Goal: Register for event/course

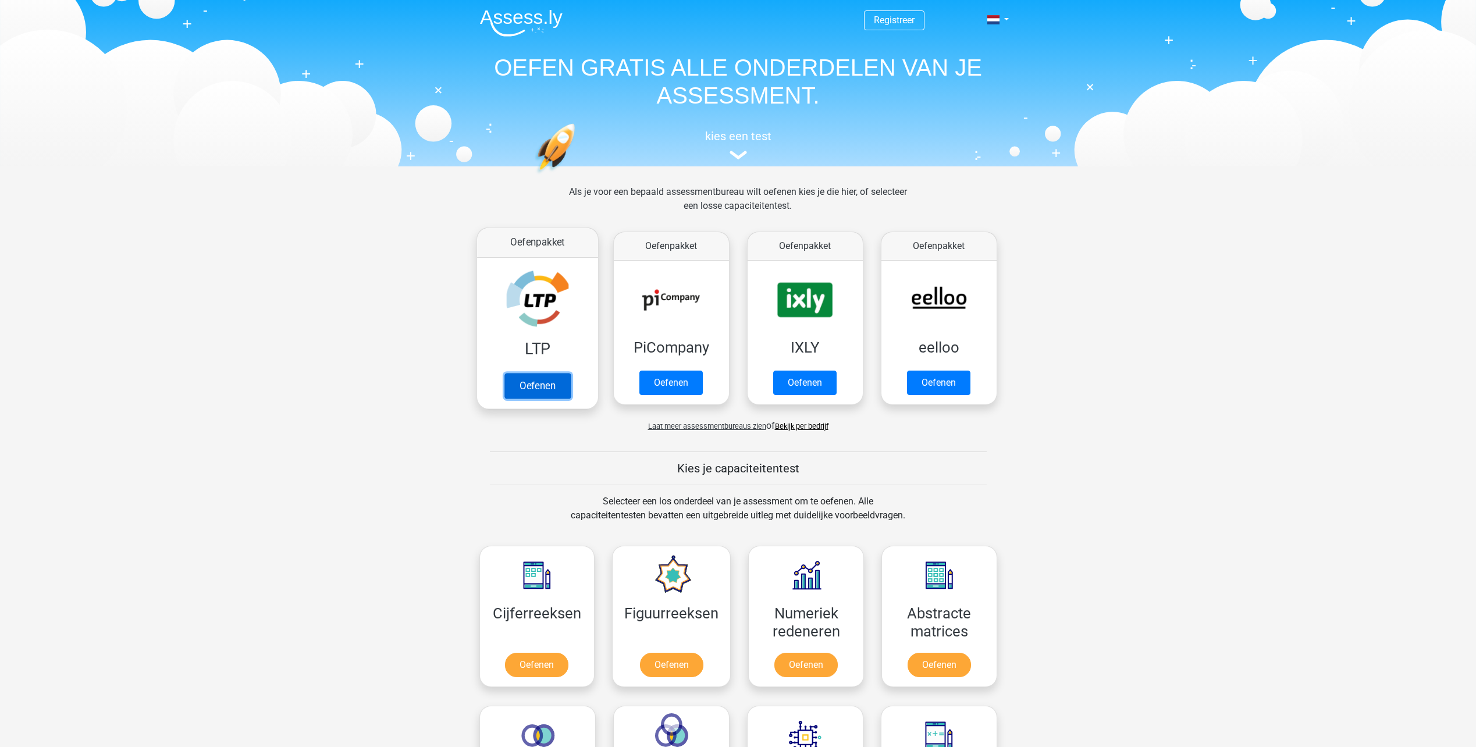
click at [532, 386] on link "Oefenen" at bounding box center [537, 386] width 66 height 26
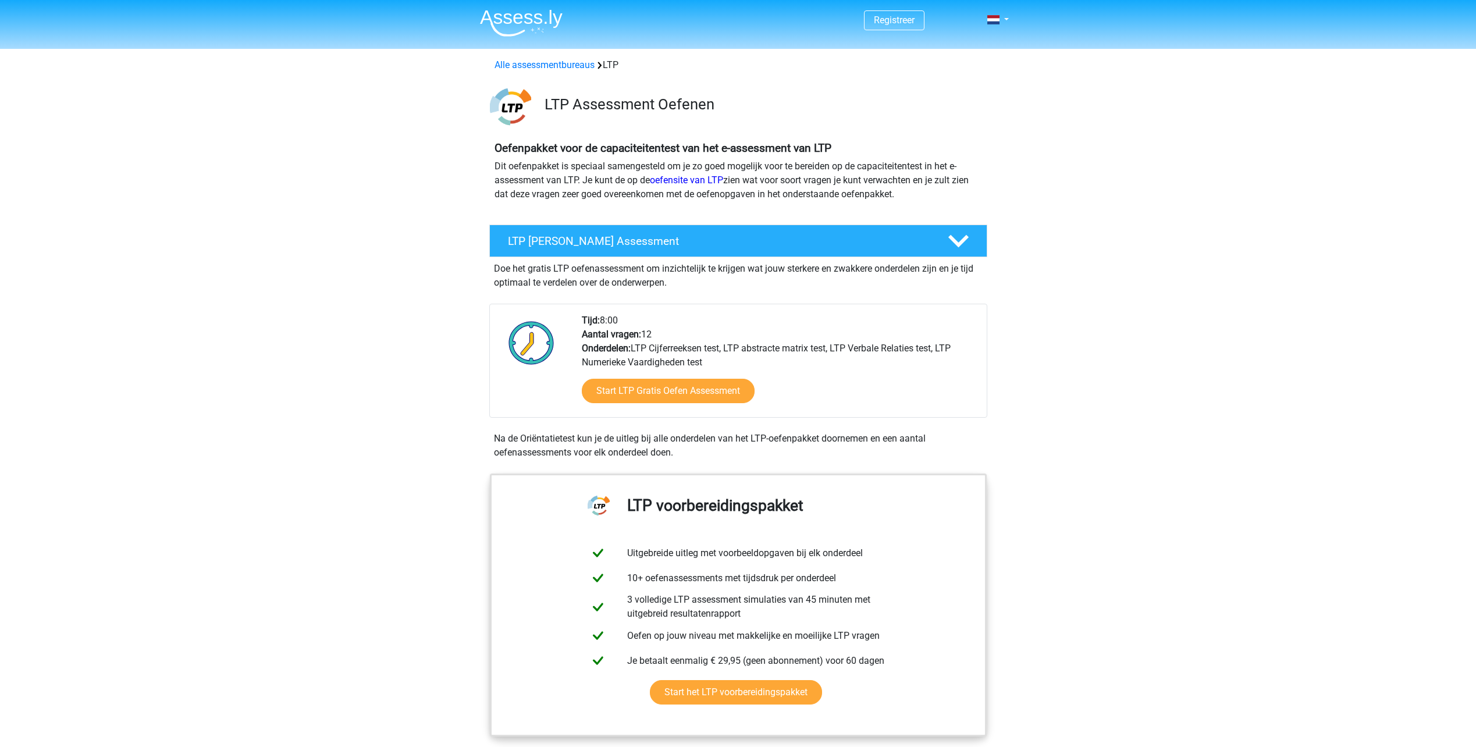
scroll to position [58, 0]
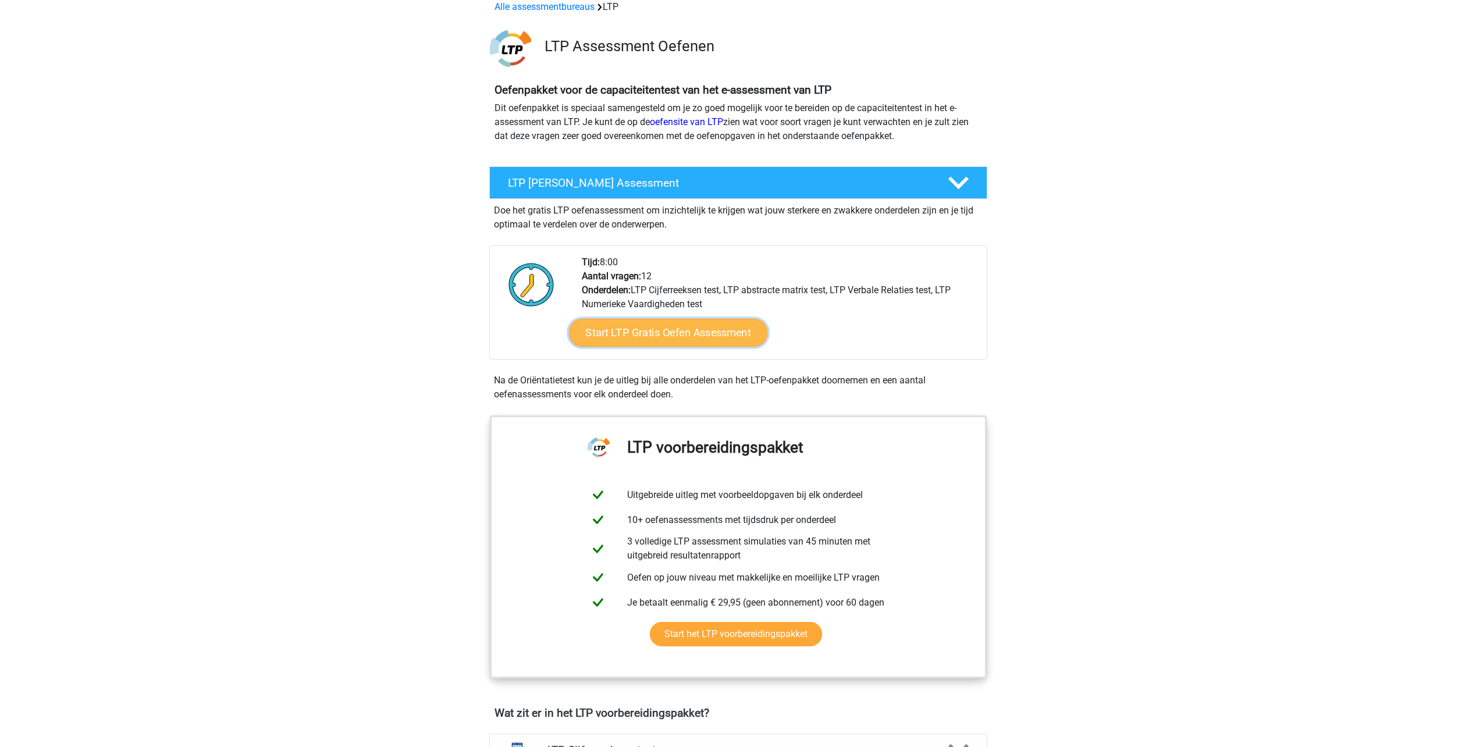
click at [626, 325] on link "Start LTP Gratis Oefen Assessment" at bounding box center [667, 333] width 199 height 28
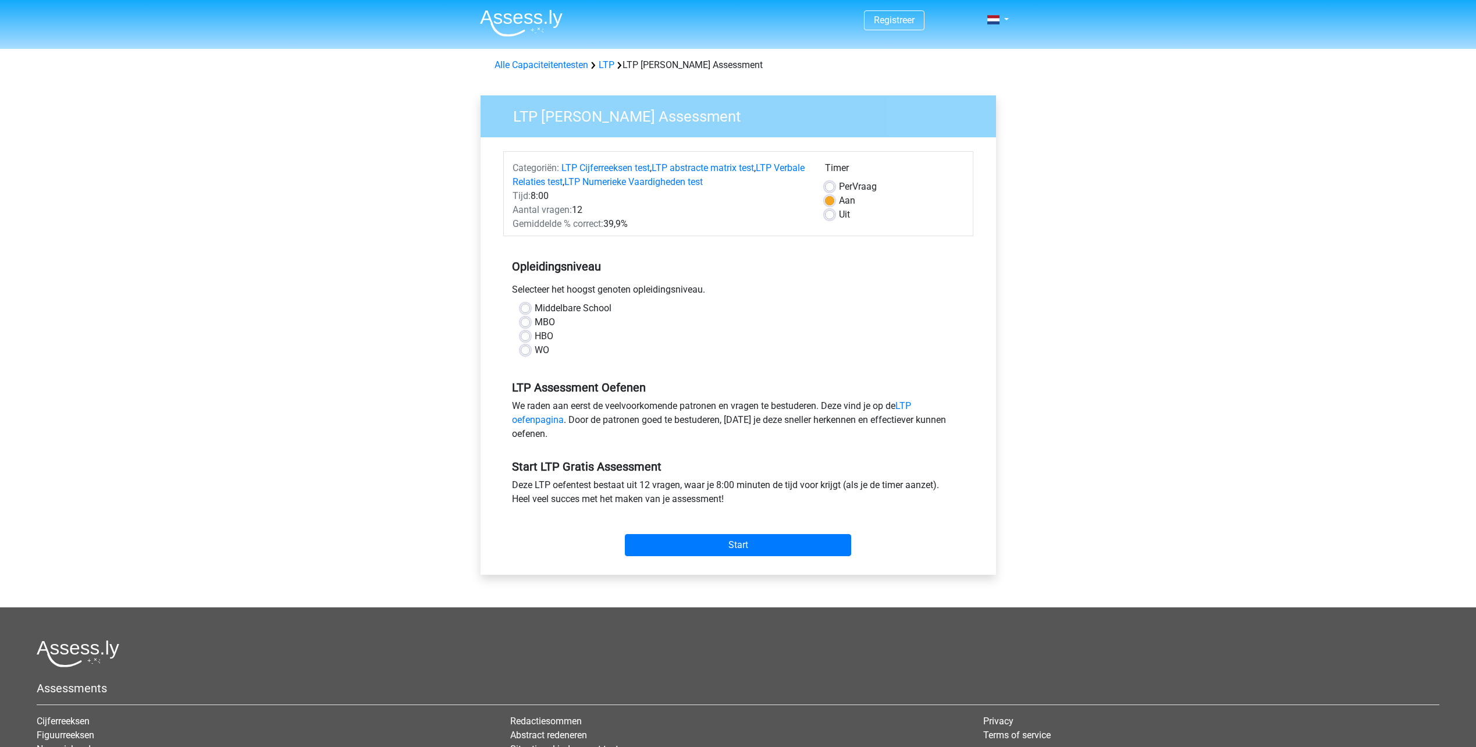
click at [535, 351] on label "WO" at bounding box center [542, 350] width 15 height 14
click at [522, 351] on input "WO" at bounding box center [525, 349] width 9 height 12
radio input "true"
click at [754, 544] on input "Start" at bounding box center [738, 545] width 226 height 22
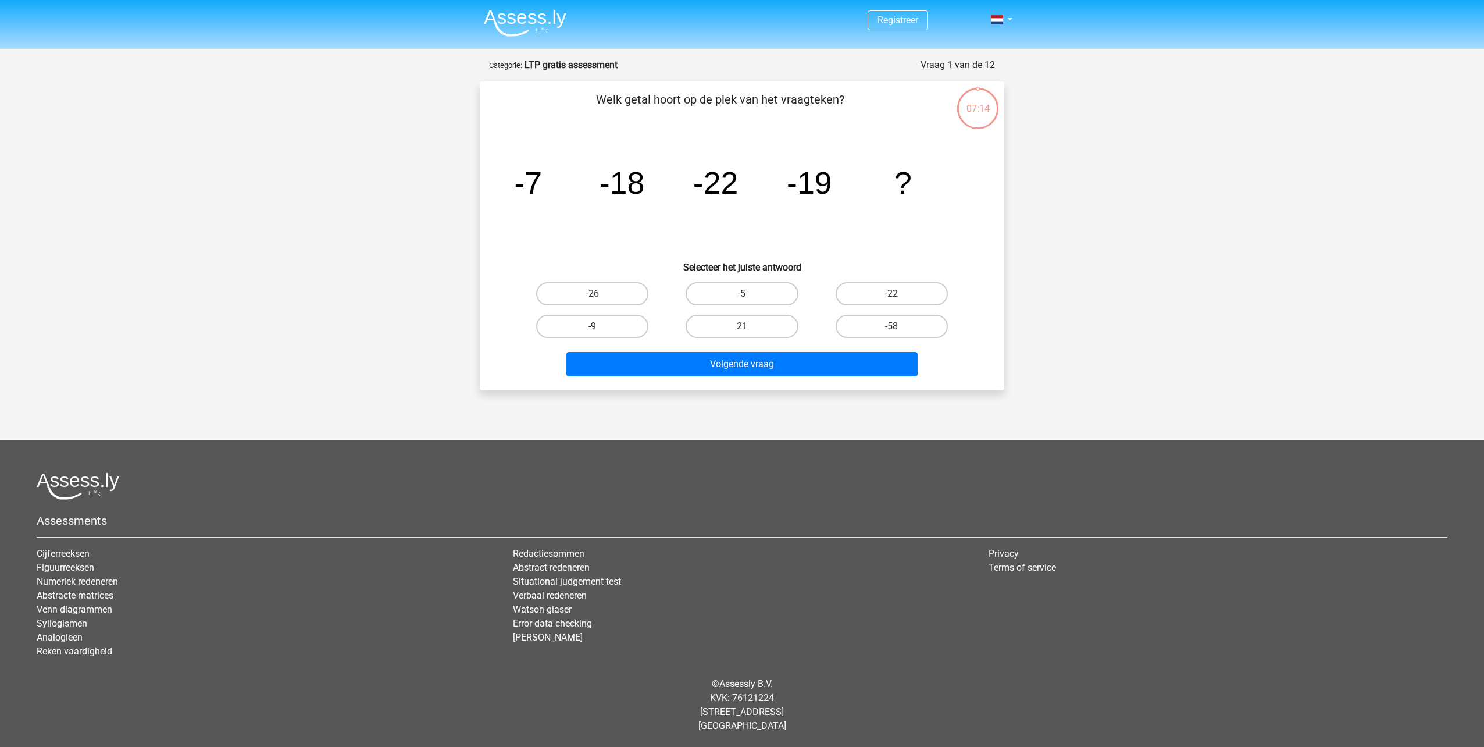
click at [592, 325] on label "-9" at bounding box center [592, 326] width 112 height 23
click at [593, 326] on input "-9" at bounding box center [597, 330] width 8 height 8
radio input "true"
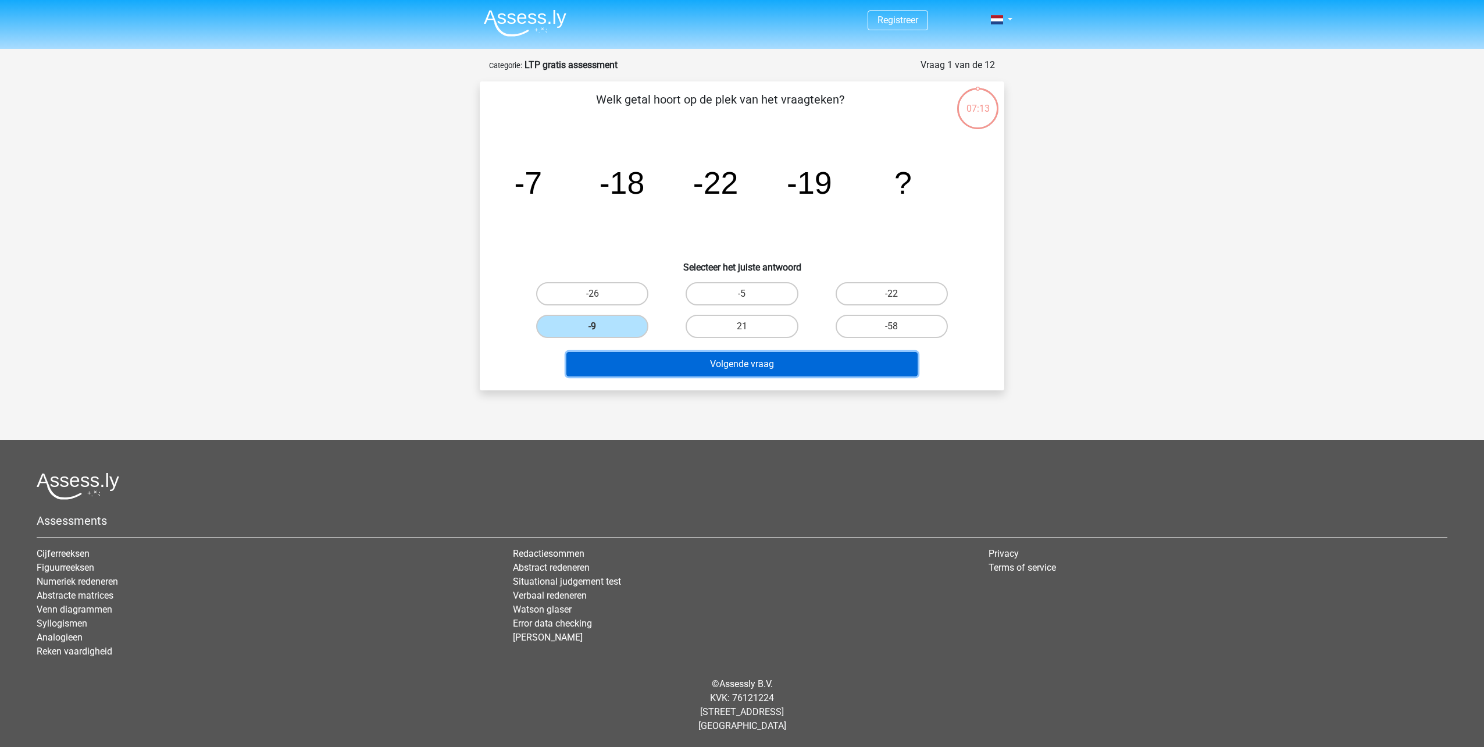
click at [783, 357] on button "Volgende vraag" at bounding box center [743, 364] width 352 height 24
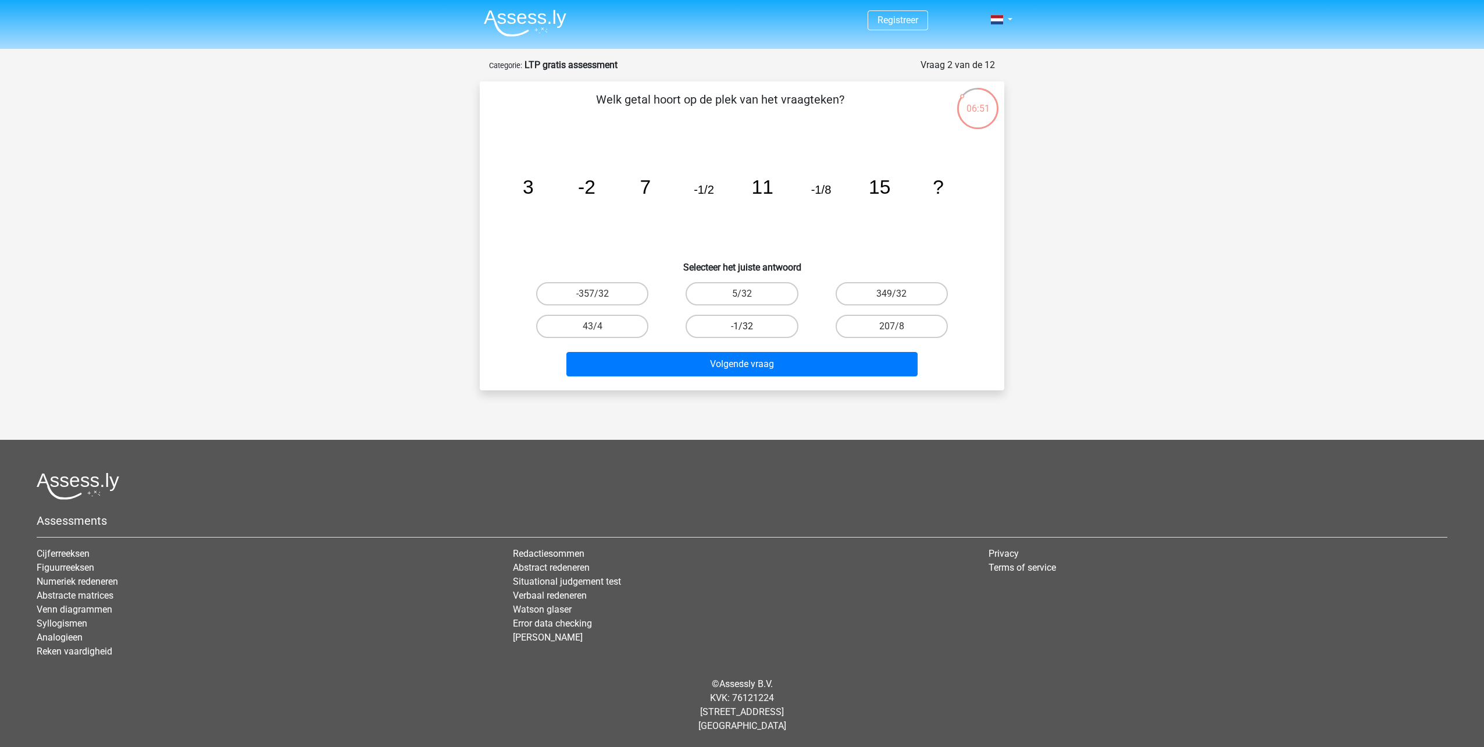
click at [765, 328] on label "-1/32" at bounding box center [742, 326] width 112 height 23
click at [750, 328] on input "-1/32" at bounding box center [746, 330] width 8 height 8
radio input "true"
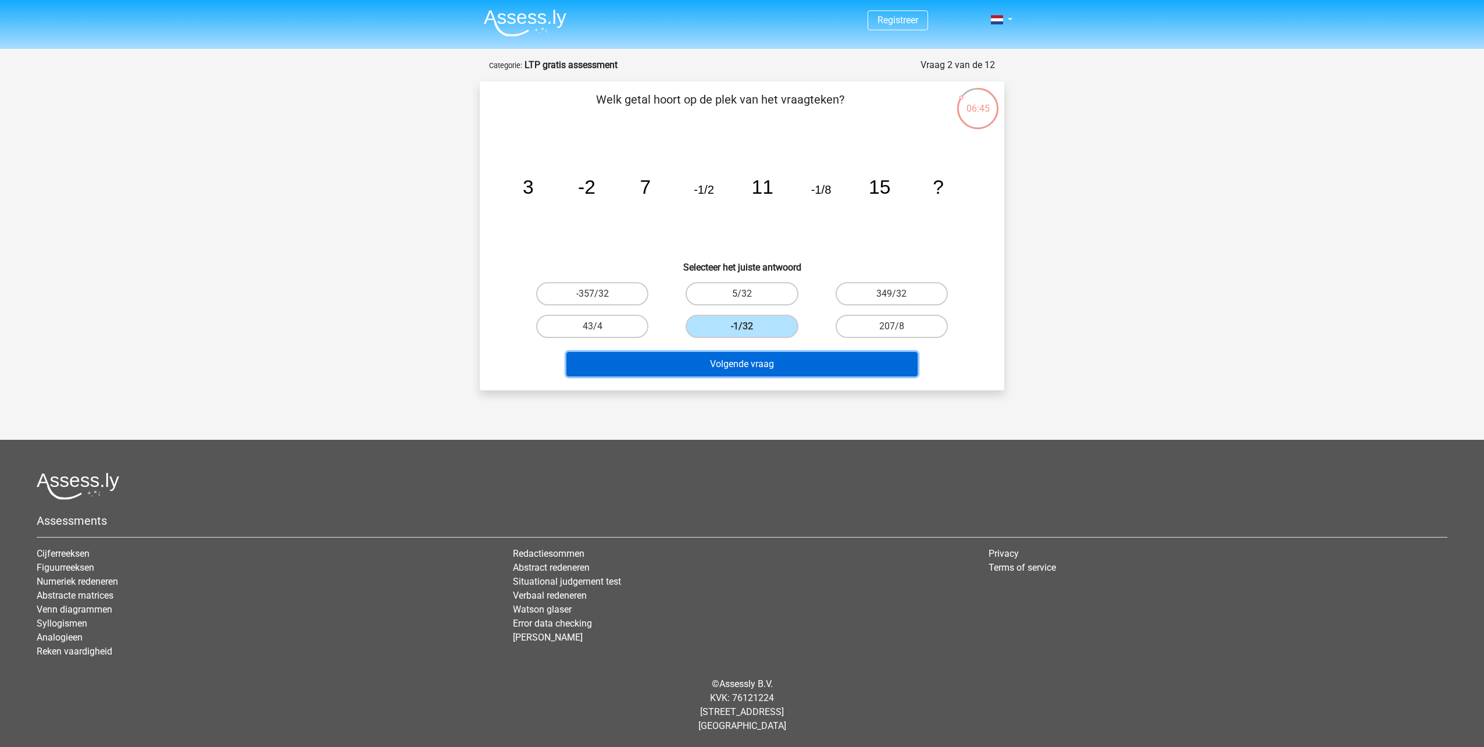
click at [772, 365] on button "Volgende vraag" at bounding box center [743, 364] width 352 height 24
click at [763, 364] on button "Volgende vraag" at bounding box center [743, 364] width 352 height 24
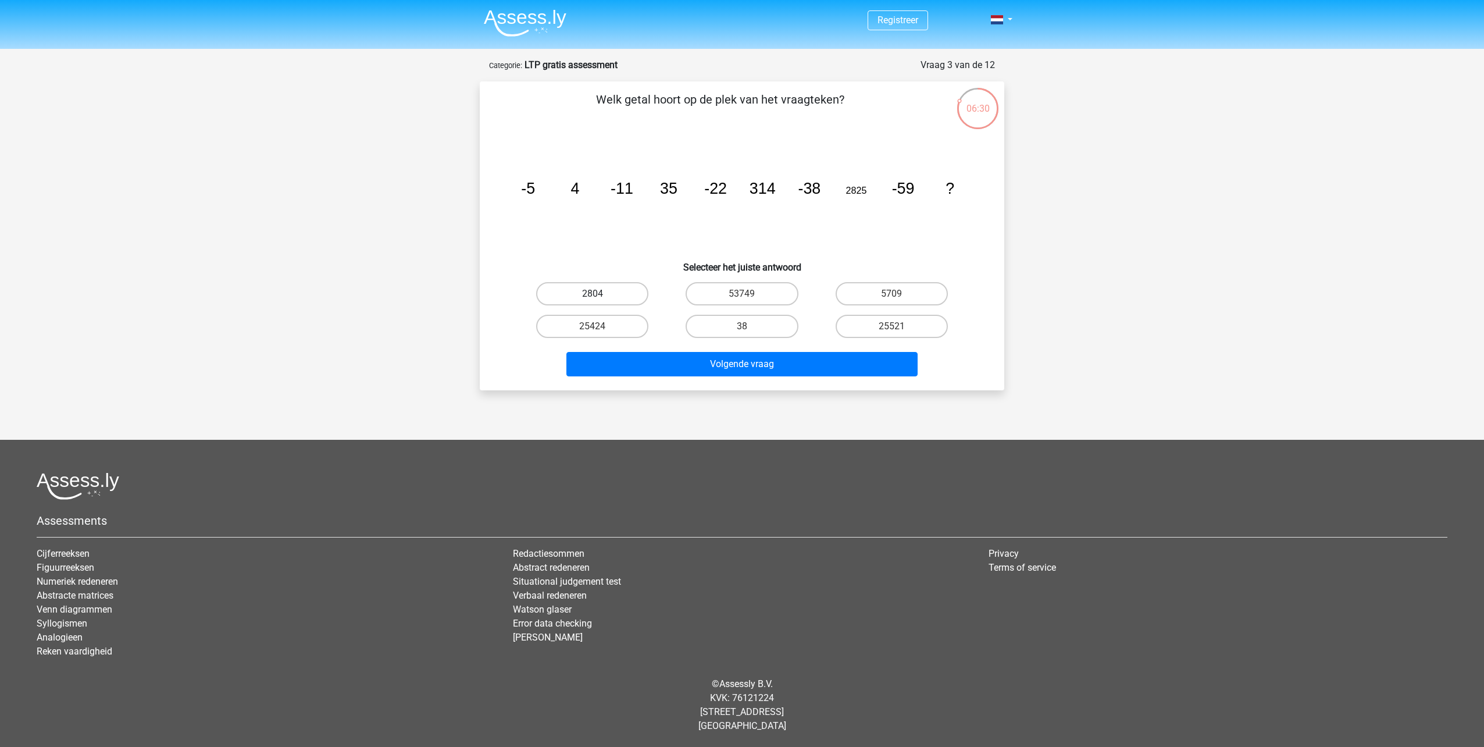
click at [597, 289] on label "2804" at bounding box center [592, 293] width 112 height 23
click at [597, 294] on input "2804" at bounding box center [597, 298] width 8 height 8
radio input "true"
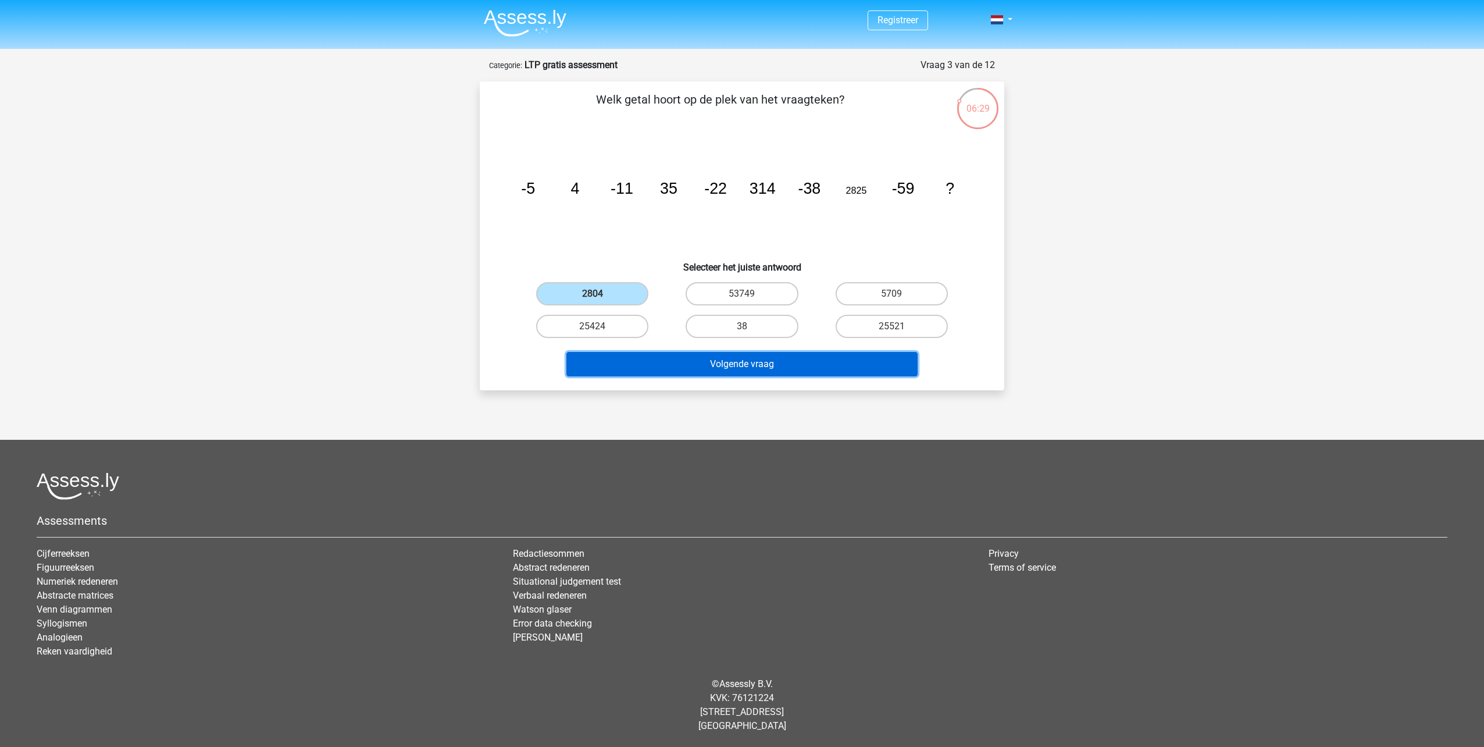
click at [746, 353] on button "Volgende vraag" at bounding box center [743, 364] width 352 height 24
click at [750, 361] on button "Volgende vraag" at bounding box center [743, 364] width 352 height 24
click at [774, 364] on button "Volgende vraag" at bounding box center [743, 364] width 352 height 24
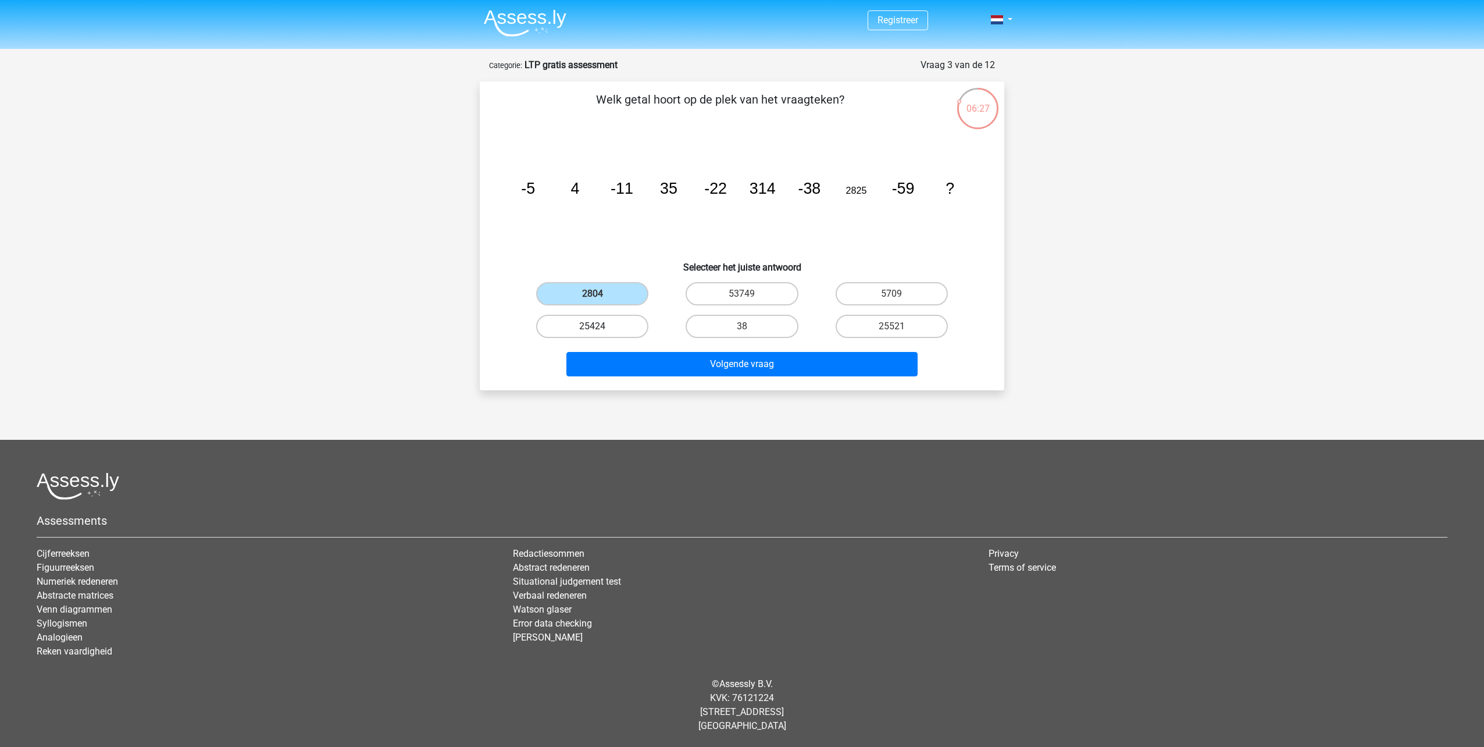
click at [578, 334] on label "25424" at bounding box center [592, 326] width 112 height 23
click at [593, 334] on input "25424" at bounding box center [597, 330] width 8 height 8
radio input "true"
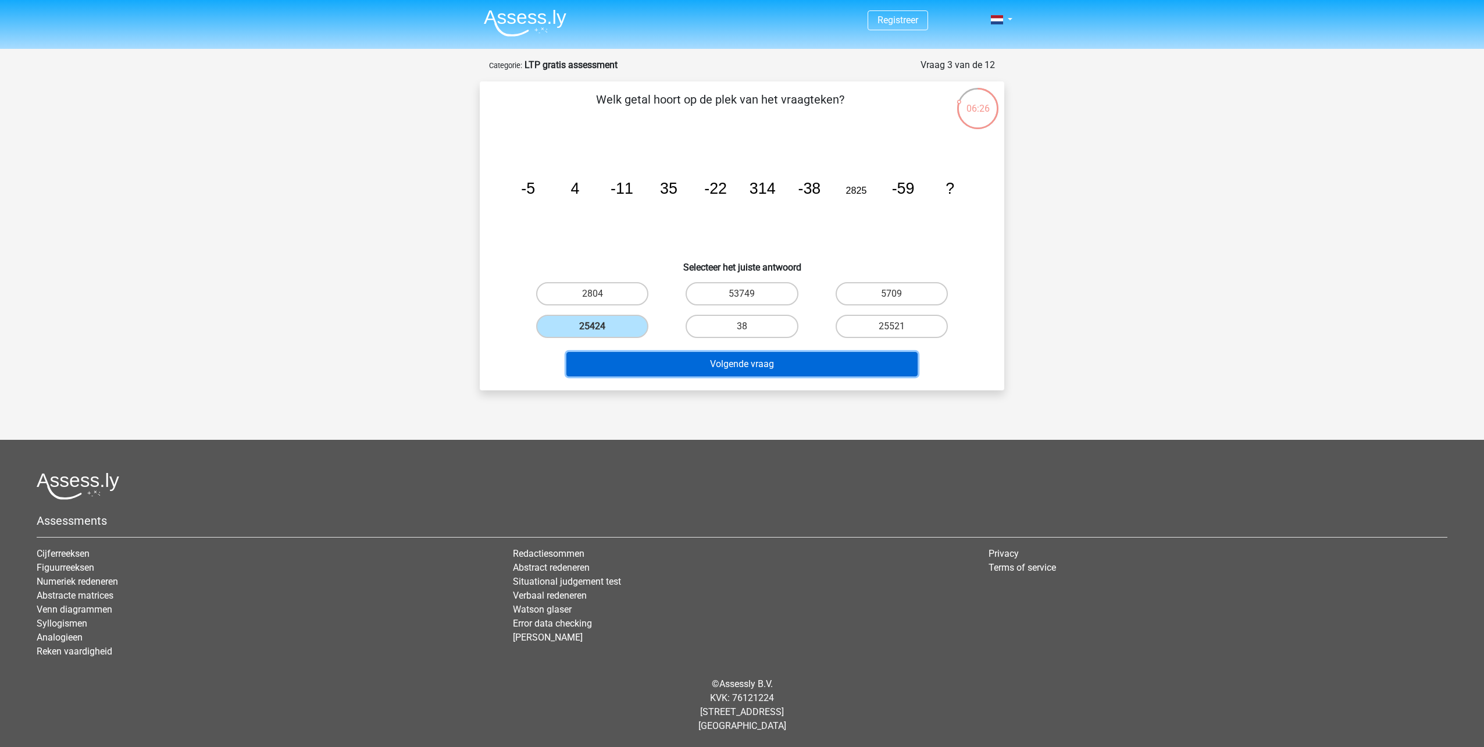
click at [756, 363] on button "Volgende vraag" at bounding box center [743, 364] width 352 height 24
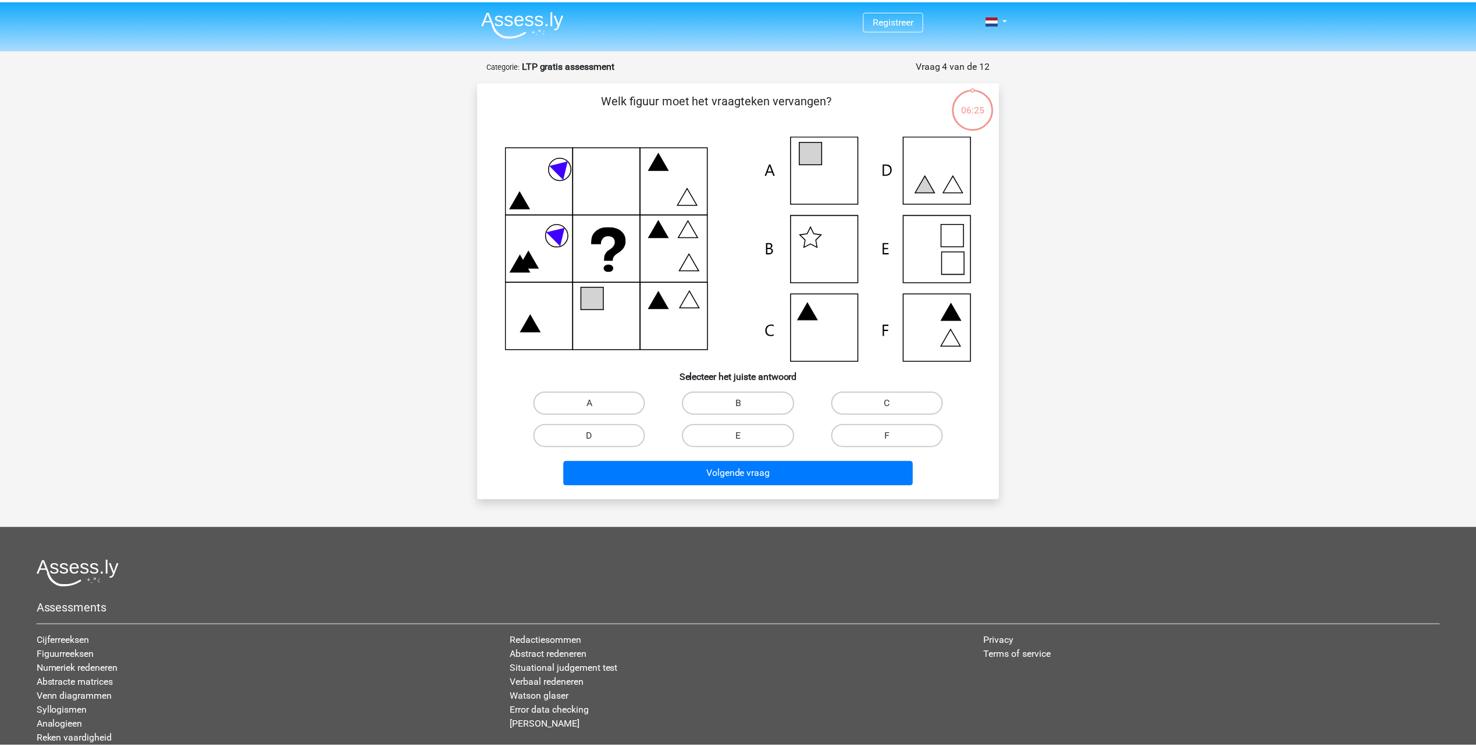
scroll to position [58, 0]
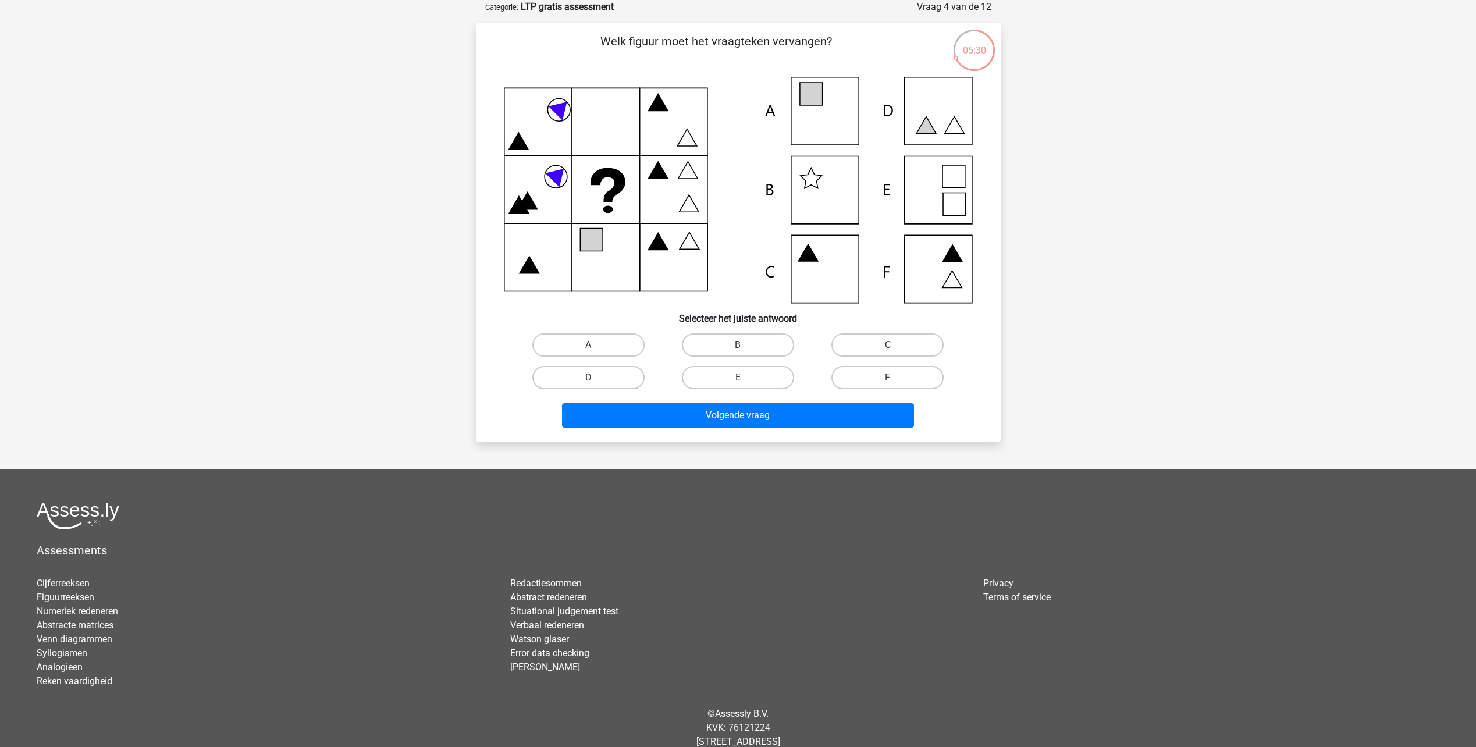
click at [890, 347] on input "C" at bounding box center [892, 349] width 8 height 8
radio input "true"
click at [824, 409] on button "Volgende vraag" at bounding box center [738, 415] width 352 height 24
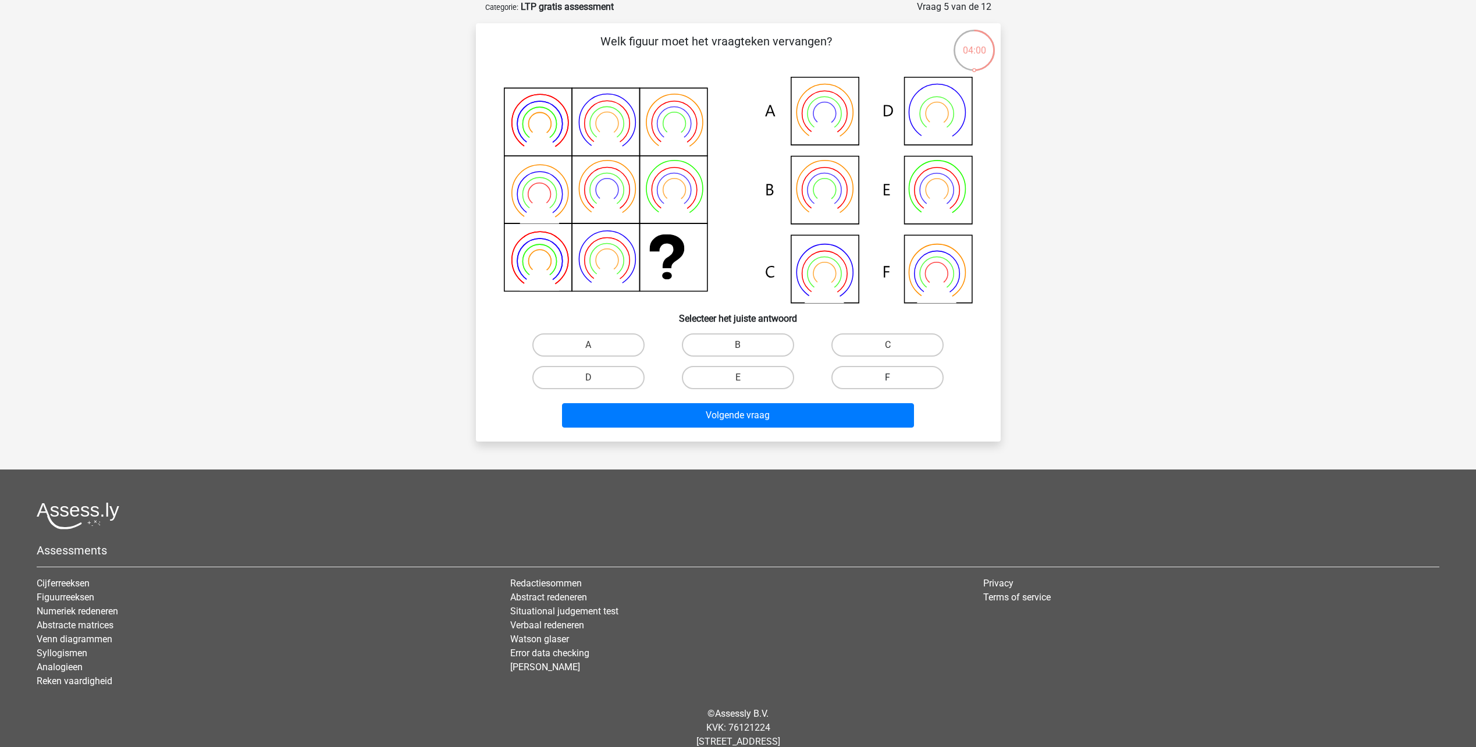
click at [883, 383] on label "F" at bounding box center [887, 377] width 112 height 23
click at [888, 383] on input "F" at bounding box center [892, 381] width 8 height 8
radio input "true"
click at [850, 411] on button "Volgende vraag" at bounding box center [738, 415] width 352 height 24
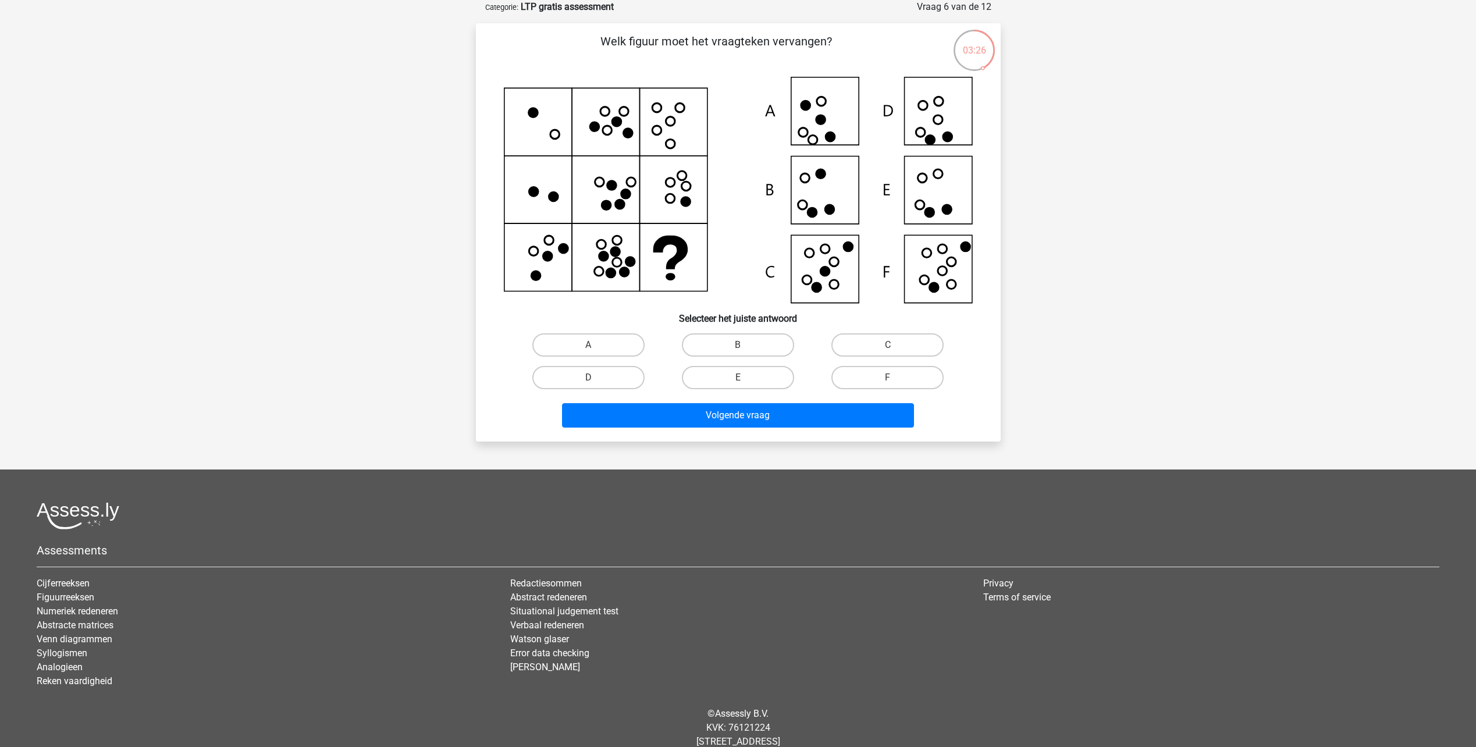
click at [747, 386] on label "E" at bounding box center [738, 377] width 112 height 23
click at [745, 385] on input "E" at bounding box center [742, 381] width 8 height 8
radio input "true"
click at [755, 416] on button "Volgende vraag" at bounding box center [738, 415] width 352 height 24
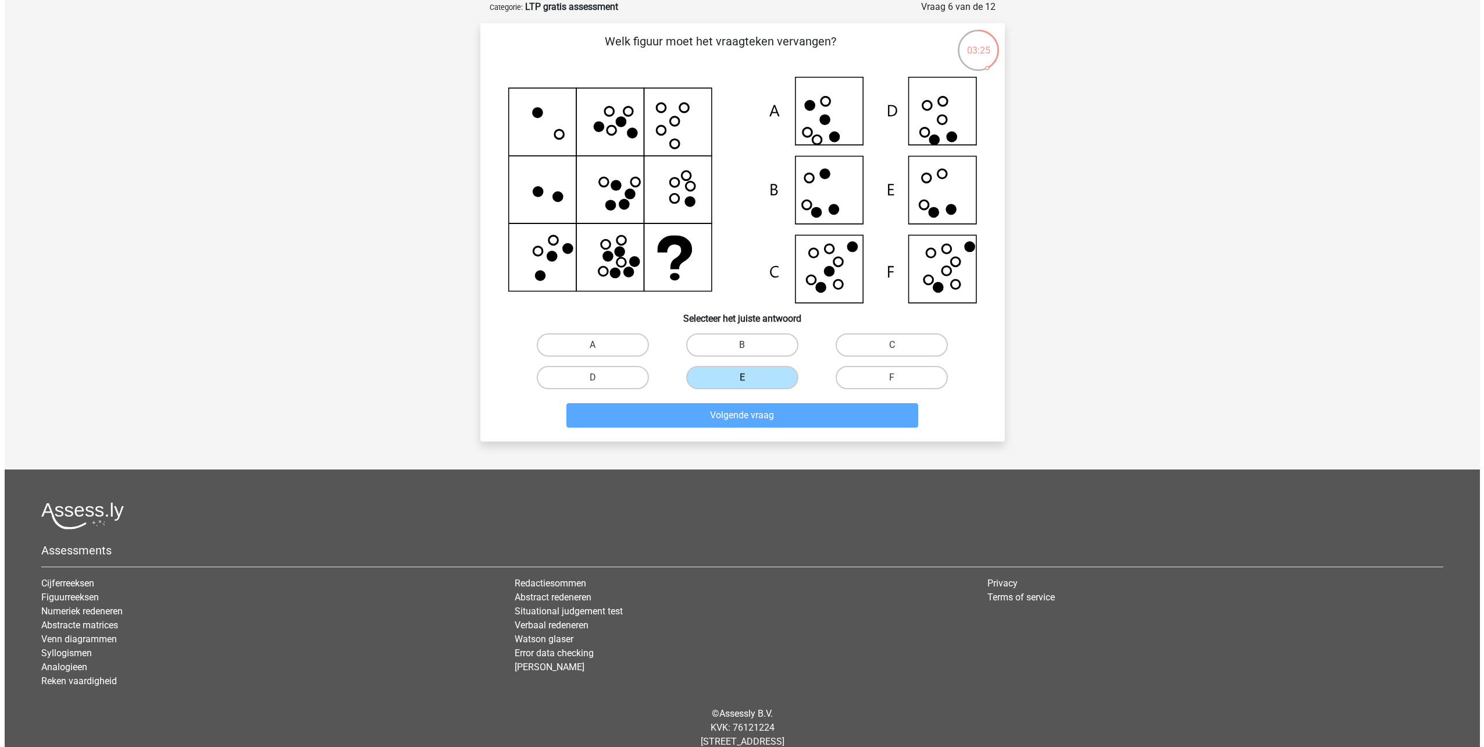
scroll to position [0, 0]
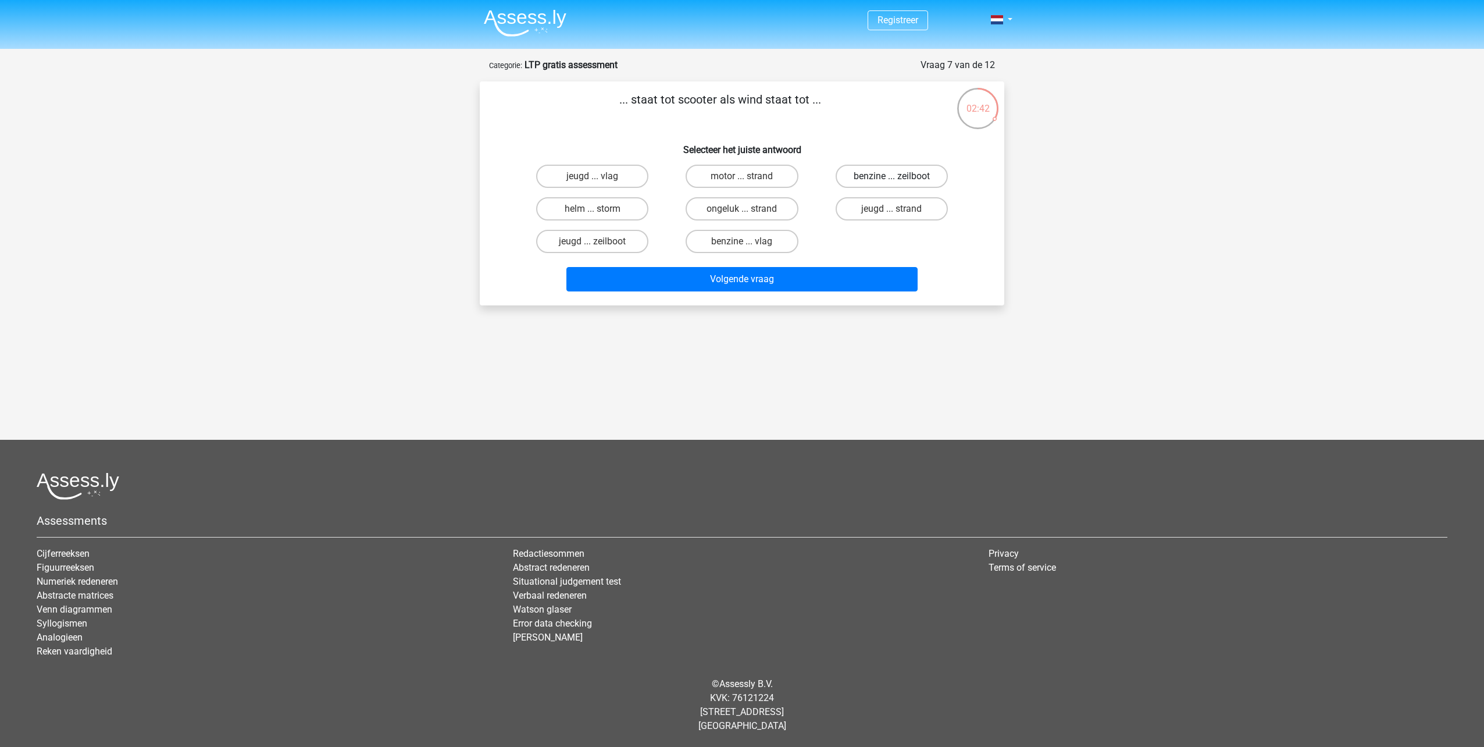
click at [910, 171] on label "benzine ... zeilboot" at bounding box center [892, 176] width 112 height 23
click at [899, 176] on input "benzine ... zeilboot" at bounding box center [896, 180] width 8 height 8
radio input "true"
click at [811, 278] on button "Volgende vraag" at bounding box center [743, 279] width 352 height 24
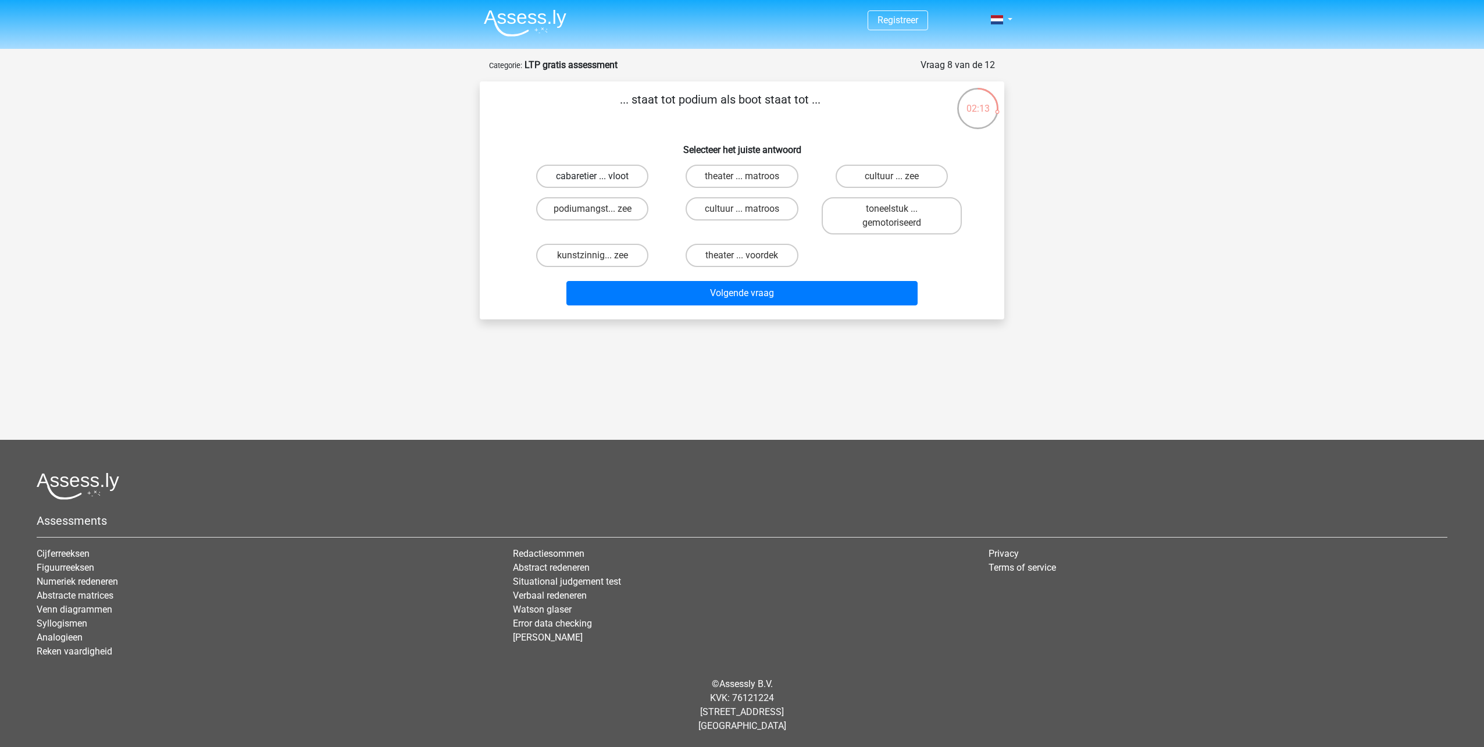
click at [588, 173] on label "cabaretier ... vloot" at bounding box center [592, 176] width 112 height 23
click at [593, 176] on input "cabaretier ... vloot" at bounding box center [597, 180] width 8 height 8
radio input "true"
click at [803, 296] on button "Volgende vraag" at bounding box center [743, 293] width 352 height 24
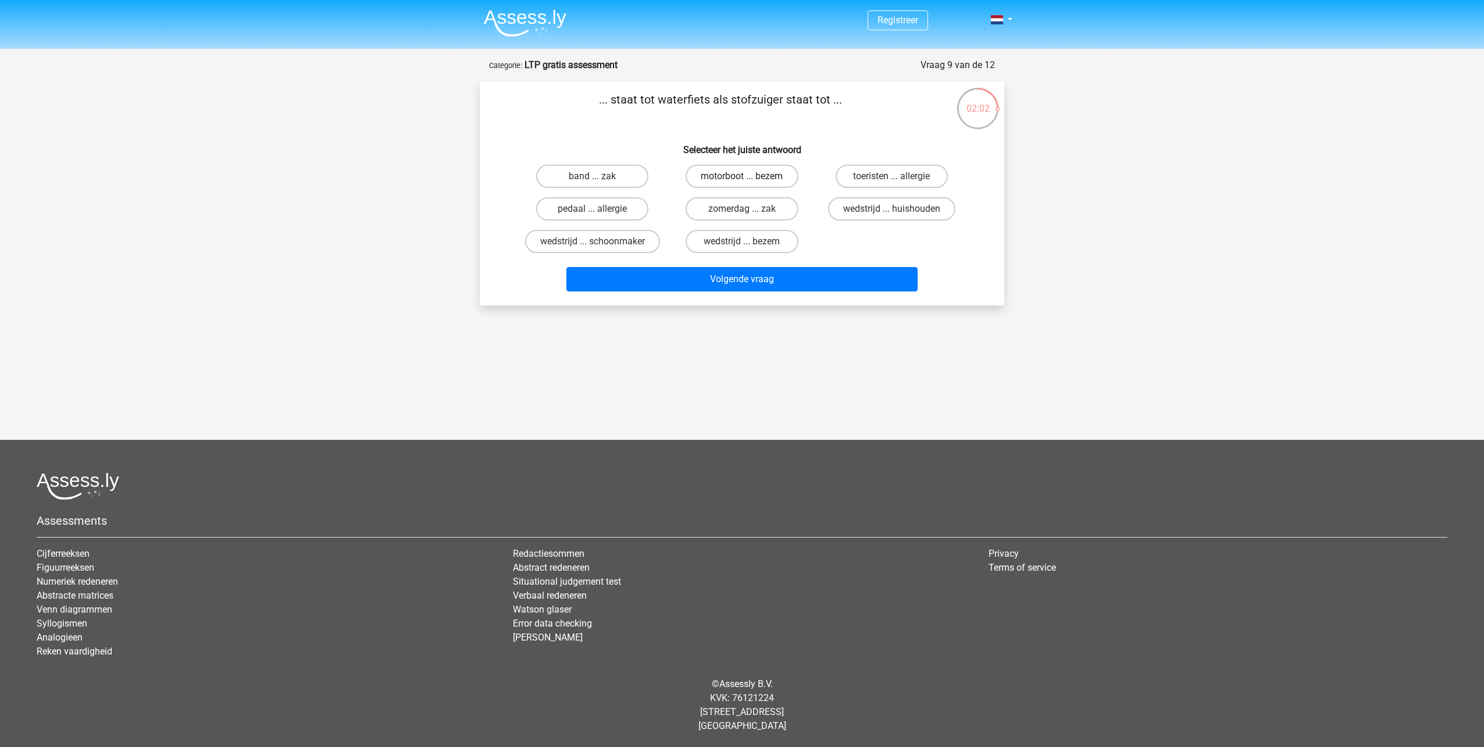
click at [727, 175] on label "motorboot ... bezem" at bounding box center [742, 176] width 112 height 23
click at [742, 176] on input "motorboot ... bezem" at bounding box center [746, 180] width 8 height 8
radio input "true"
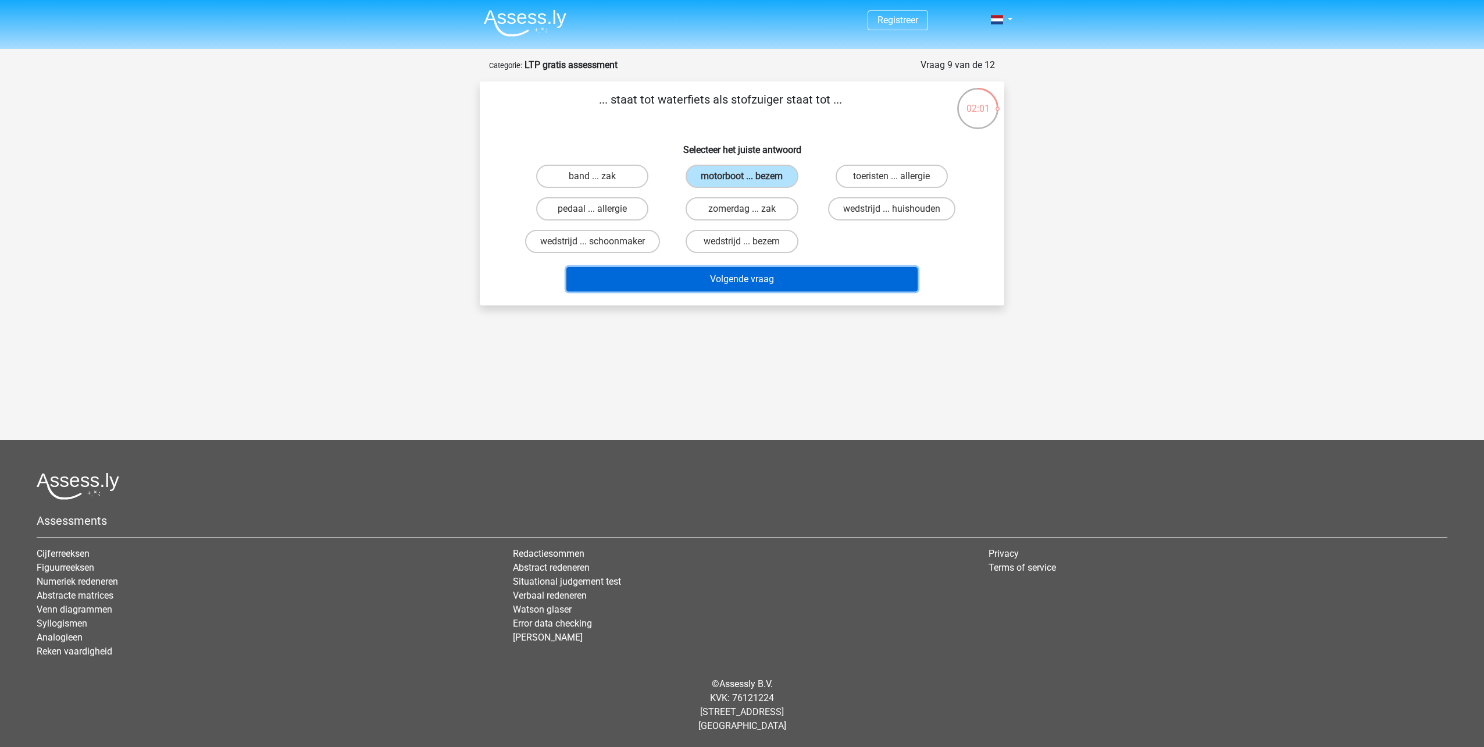
click at [749, 279] on button "Volgende vraag" at bounding box center [743, 279] width 352 height 24
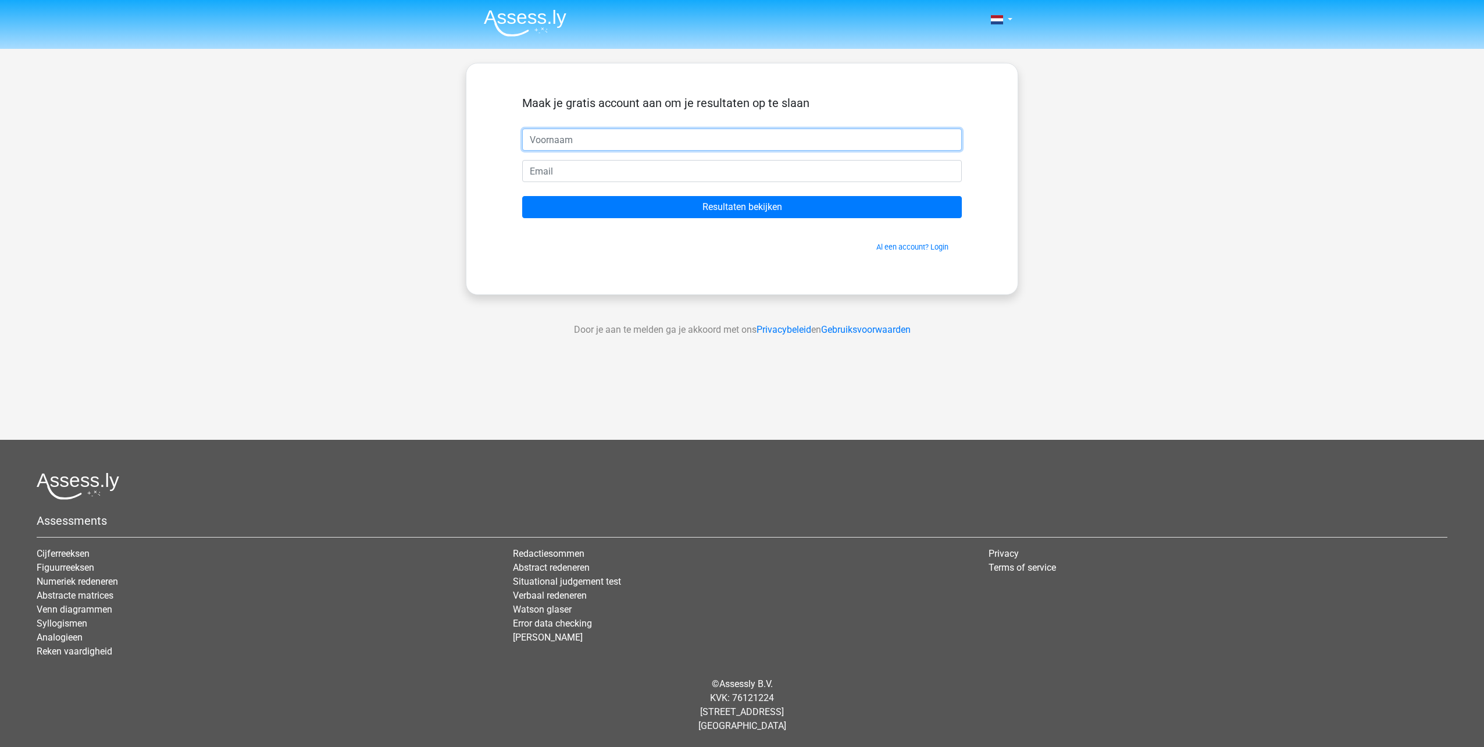
click at [577, 147] on input "text" at bounding box center [742, 140] width 440 height 22
type input "Loraen"
click at [558, 173] on input "email" at bounding box center [742, 171] width 440 height 22
type input "[EMAIL_ADDRESS][DOMAIN_NAME]"
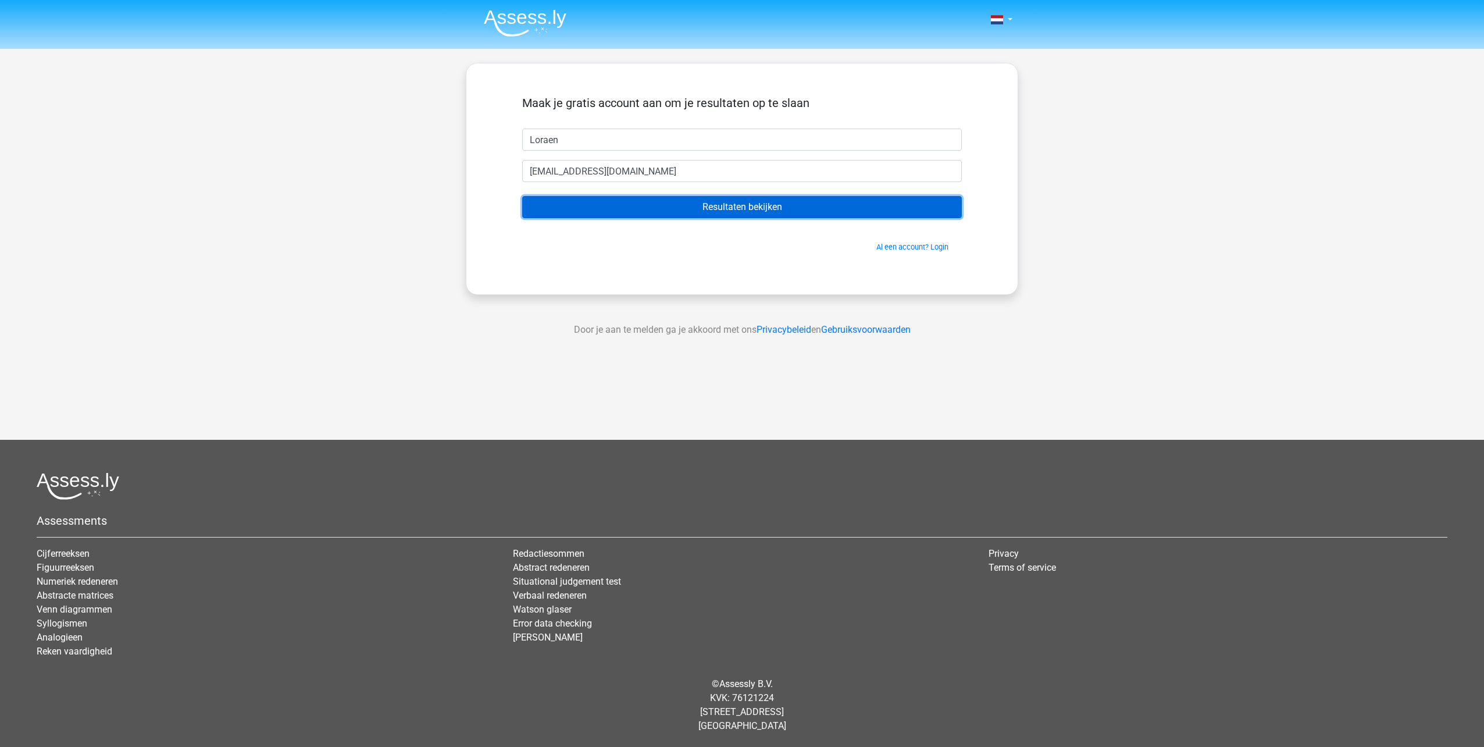
click at [798, 207] on input "Resultaten bekijken" at bounding box center [742, 207] width 440 height 22
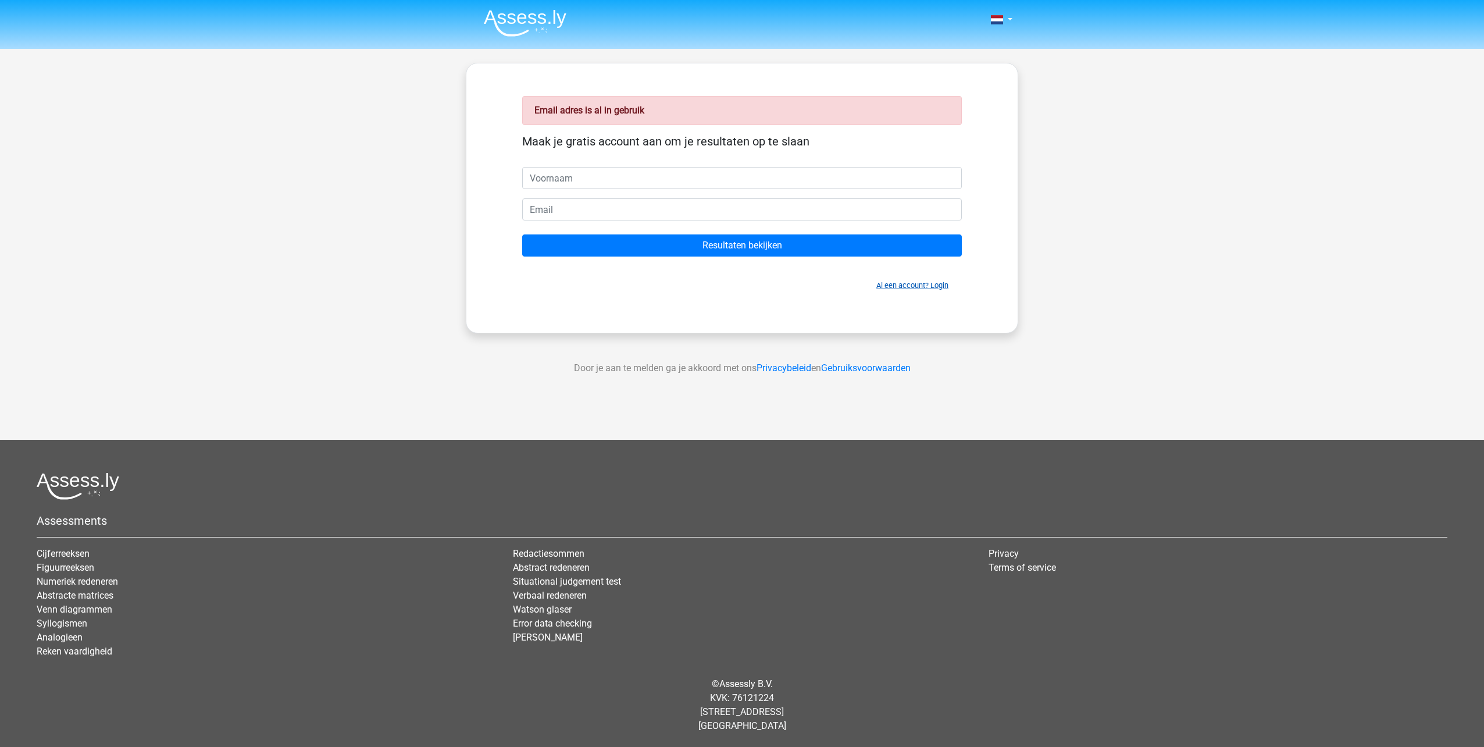
click at [911, 287] on link "Al een account? Login" at bounding box center [913, 285] width 72 height 9
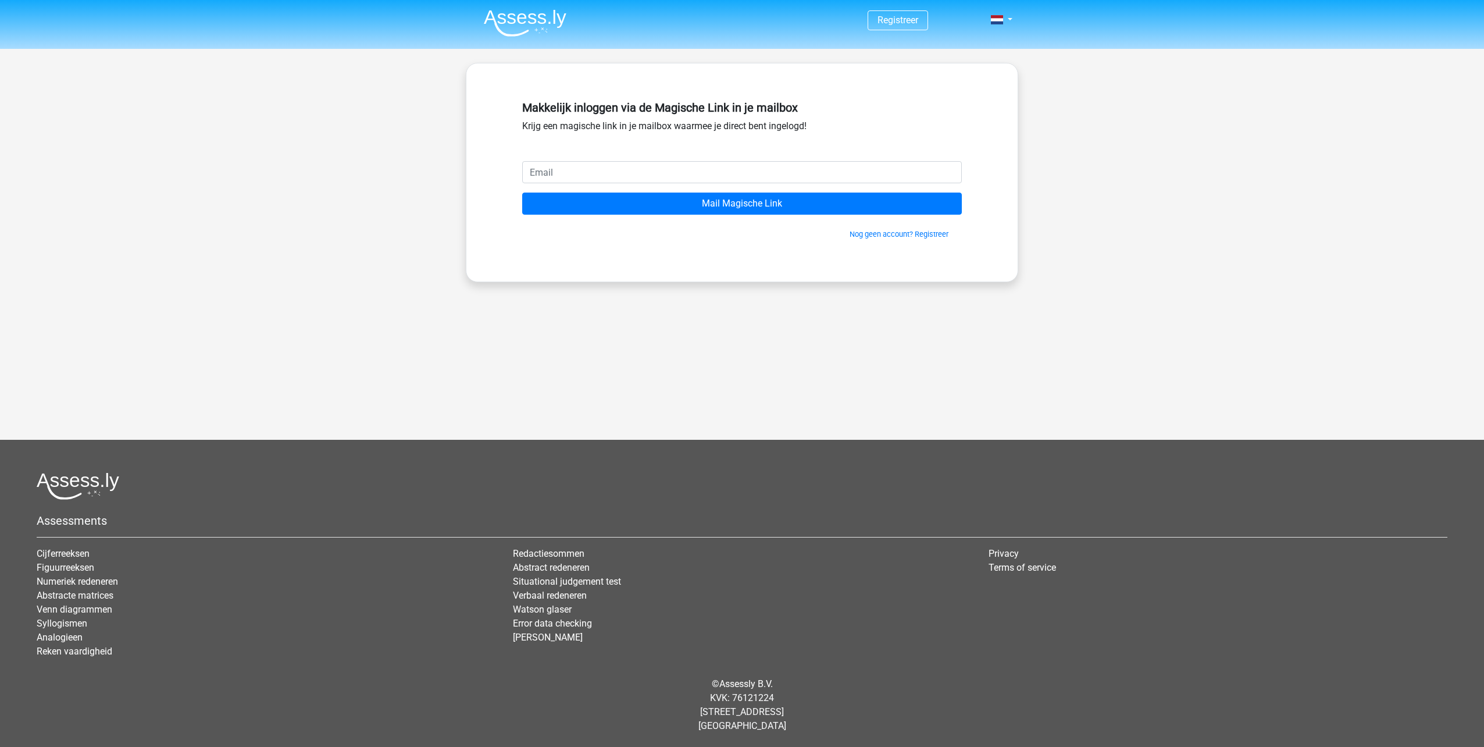
click at [577, 170] on input "email" at bounding box center [742, 172] width 440 height 22
type input "lburgt@woonin.nl"
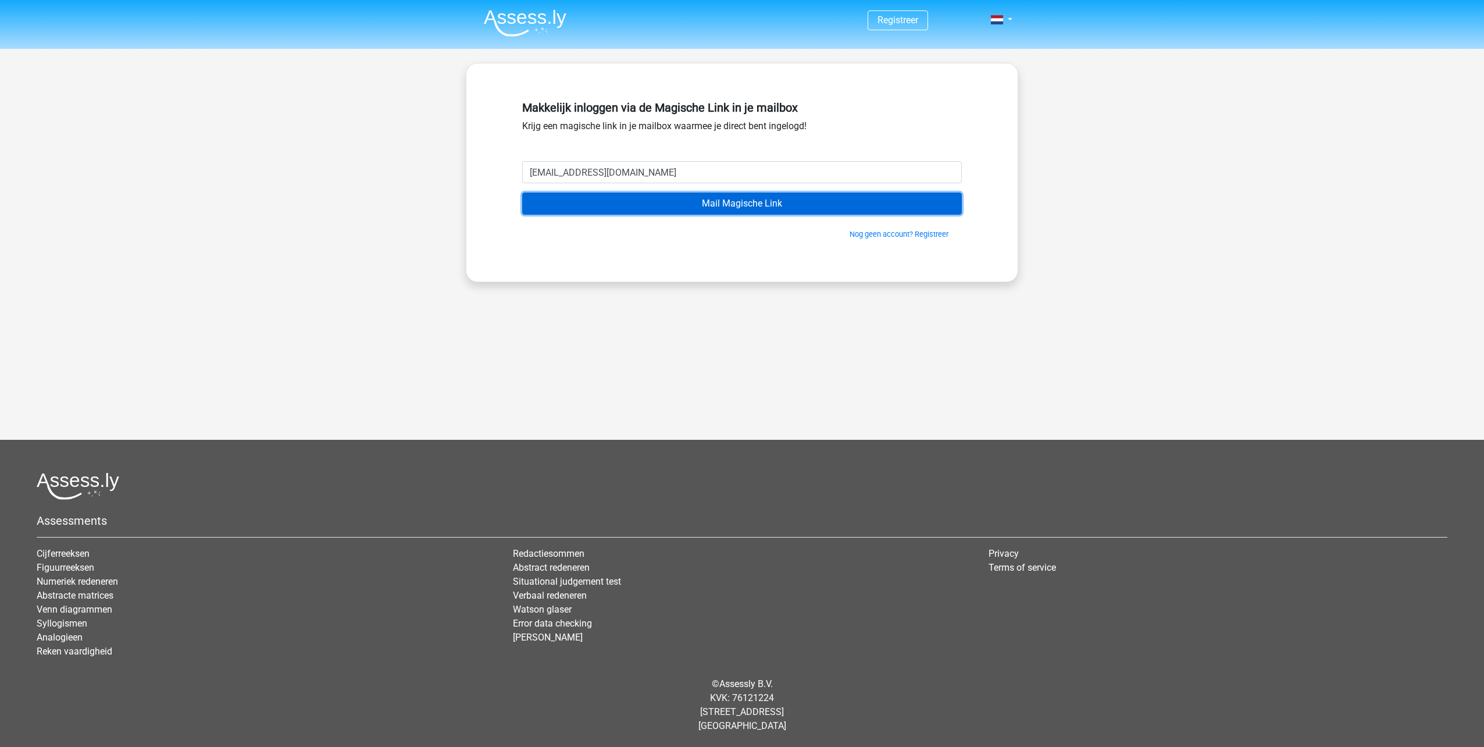
click at [794, 206] on input "Mail Magische Link" at bounding box center [742, 204] width 440 height 22
